Goal: Transaction & Acquisition: Purchase product/service

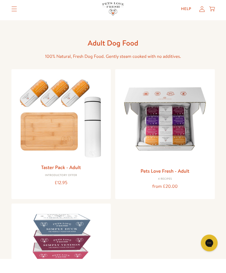
scroll to position [15, 0]
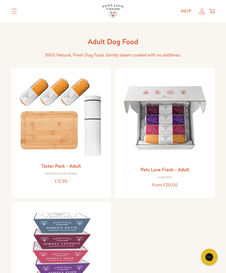
click at [196, 172] on h3 "Pets Love Fresh - Adult" at bounding box center [165, 169] width 91 height 8
click at [190, 170] on link "Pets Love Fresh - Adult" at bounding box center [165, 169] width 49 height 7
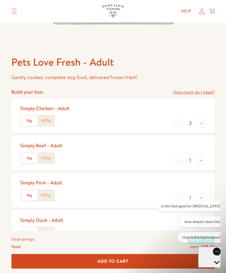
click at [205, 160] on button "+" at bounding box center [201, 160] width 9 height 9
type input "2"
click at [183, 197] on button "-" at bounding box center [179, 197] width 9 height 9
type input "0"
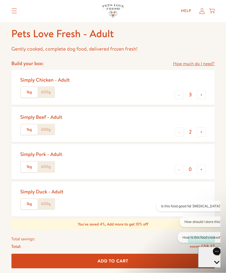
click at [181, 206] on button "-" at bounding box center [179, 206] width 9 height 9
type input "0"
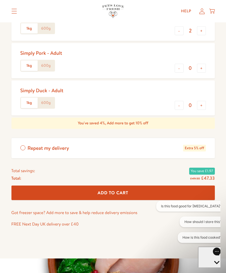
scroll to position [318, 0]
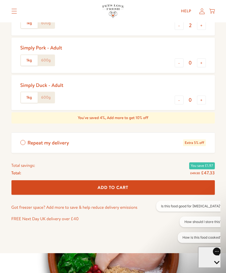
click at [155, 186] on button "Add To Cart" at bounding box center [113, 187] width 204 height 15
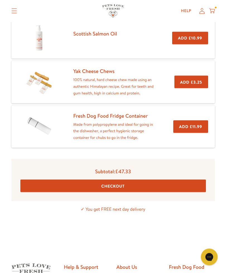
click at [157, 181] on button "Checkout" at bounding box center [113, 186] width 186 height 13
